Goal: Find specific page/section: Find specific page/section

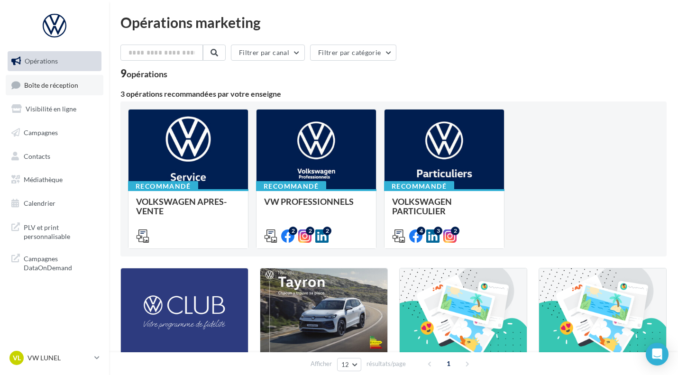
click at [80, 86] on link "Boîte de réception" at bounding box center [55, 85] width 98 height 20
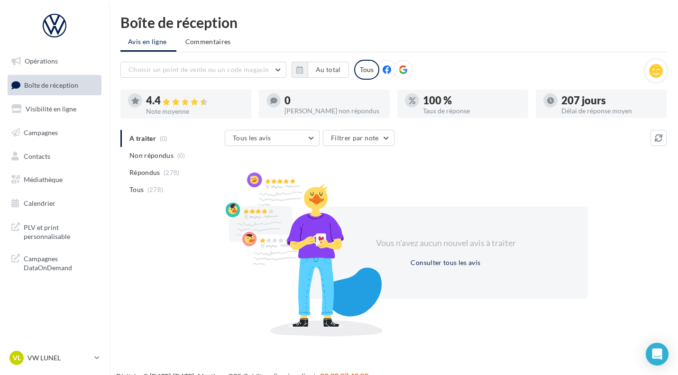
click at [148, 144] on ul "A traiter (0) Non répondus (0) Répondus (278) Tous (278)" at bounding box center [170, 164] width 101 height 68
click at [71, 356] on p "VW LUNEL" at bounding box center [59, 357] width 63 height 9
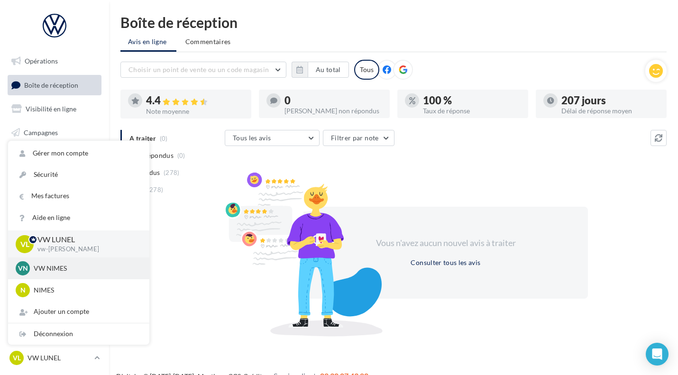
click at [68, 275] on div "VN VW NIMES vw-nim-eli" at bounding box center [79, 268] width 126 height 14
